Goal: Find specific page/section: Find specific page/section

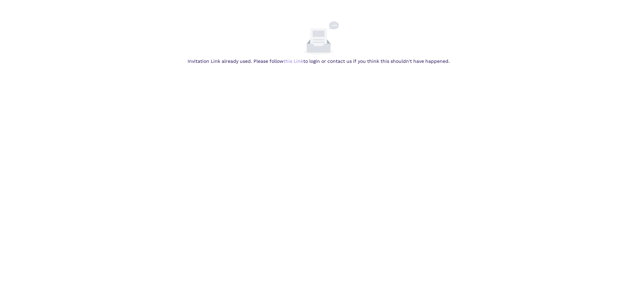
click at [0, 0] on link "this Link" at bounding box center [0, 0] width 0 height 0
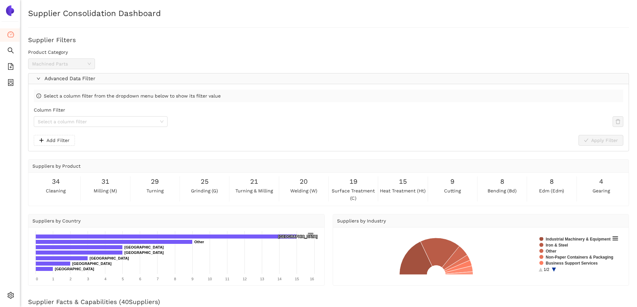
click at [8, 15] on img at bounding box center [10, 10] width 11 height 11
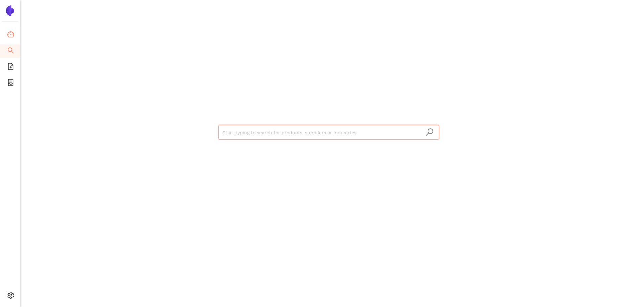
click at [7, 29] on span "dashboard" at bounding box center [10, 35] width 7 height 13
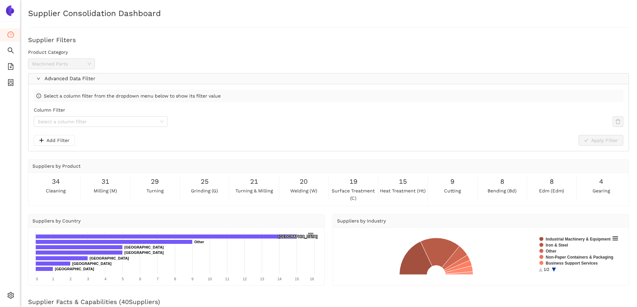
click at [10, 11] on img at bounding box center [10, 10] width 11 height 11
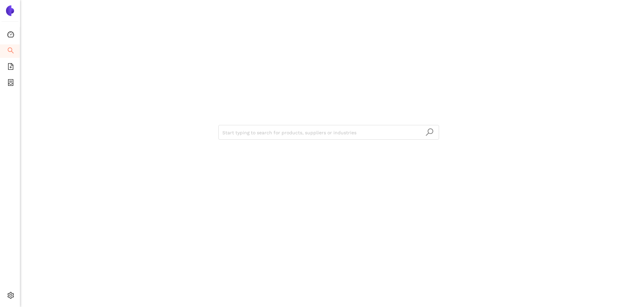
click at [8, 8] on img at bounding box center [10, 10] width 11 height 11
click at [8, 37] on icon "dashboard" at bounding box center [10, 34] width 7 height 6
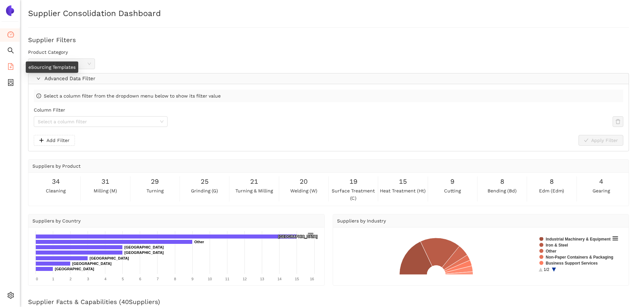
click at [12, 66] on icon "file-add" at bounding box center [10, 66] width 7 height 7
